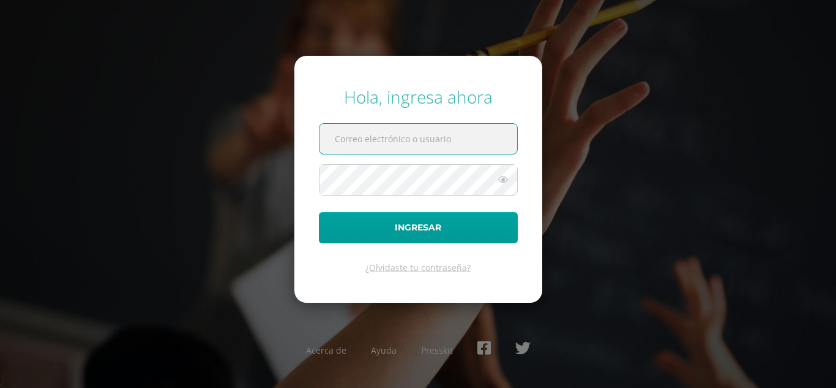
type input "[EMAIL_ADDRESS][DOMAIN_NAME]"
click at [427, 142] on input "[EMAIL_ADDRESS][DOMAIN_NAME]" at bounding box center [419, 139] width 198 height 30
click at [427, 142] on input "2022019@maiagt.org" at bounding box center [419, 139] width 198 height 30
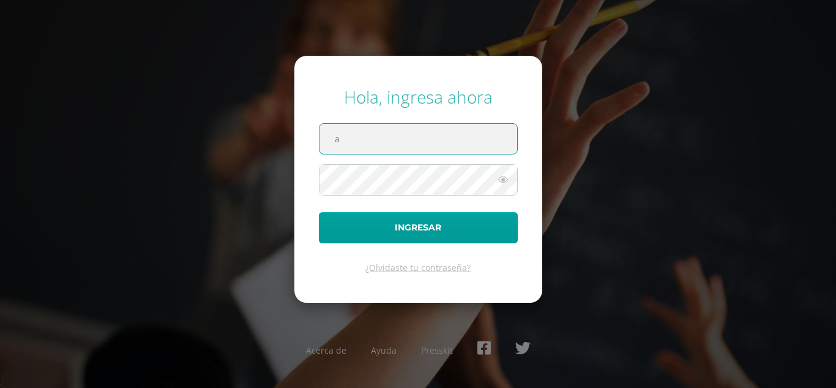
type input "andreayaxon2023@maiagt.org"
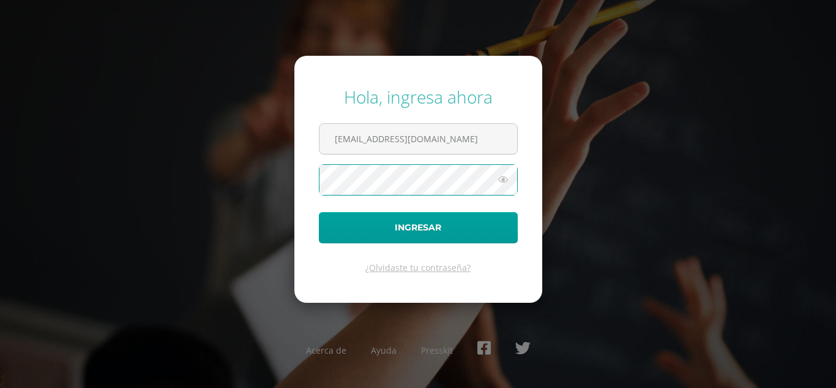
click at [319, 212] on button "Ingresar" at bounding box center [418, 227] width 199 height 31
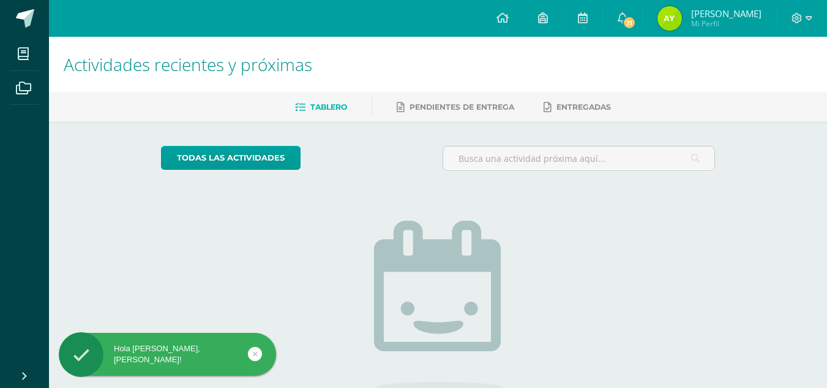
click at [674, 26] on img at bounding box center [670, 18] width 24 height 24
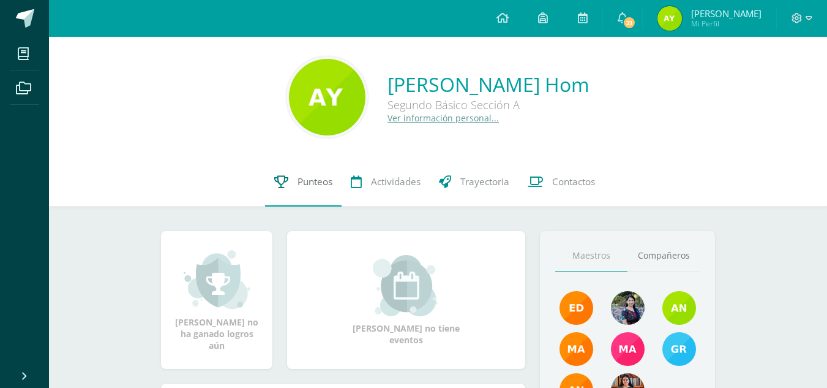
click at [312, 176] on span "Punteos" at bounding box center [315, 181] width 35 height 13
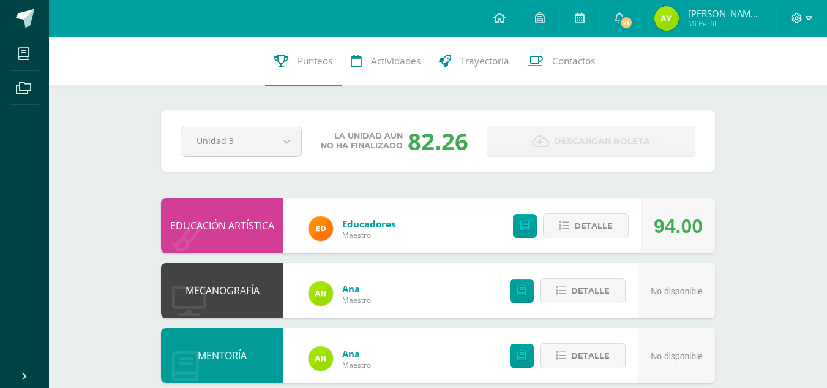
click at [801, 20] on icon at bounding box center [797, 18] width 11 height 11
click at [743, 86] on span "Cerrar sesión" at bounding box center [770, 83] width 55 height 12
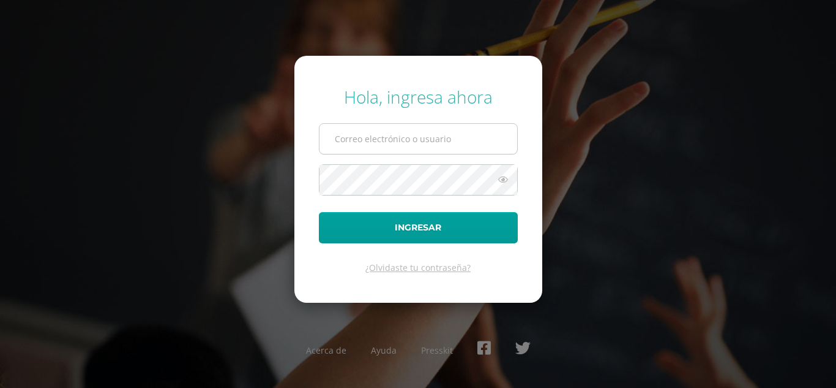
type input "[EMAIL_ADDRESS][DOMAIN_NAME]"
click at [432, 133] on input "[EMAIL_ADDRESS][DOMAIN_NAME]" at bounding box center [419, 139] width 198 height 30
click at [432, 133] on input "2022019@maiagt.org" at bounding box center [419, 139] width 198 height 30
type input "andreayaxon2023@maiagt.org"
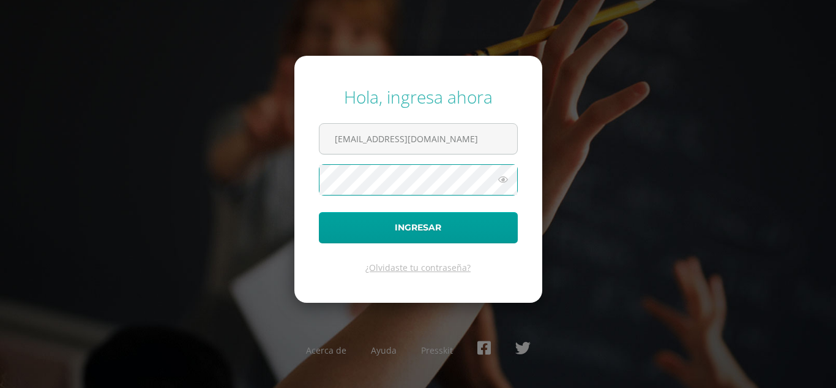
click at [319, 212] on button "Ingresar" at bounding box center [418, 227] width 199 height 31
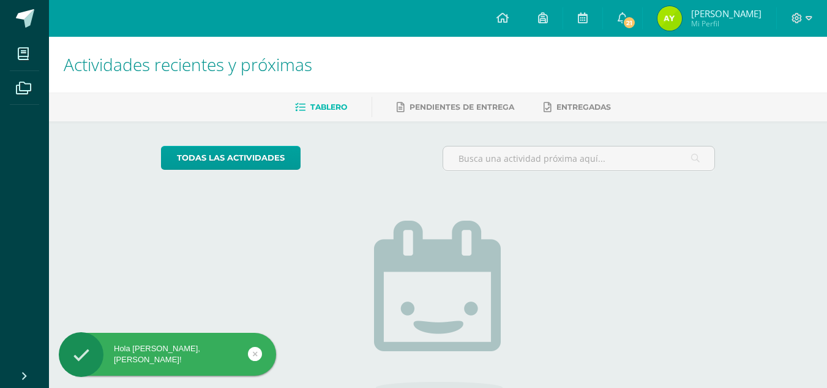
click at [669, 29] on img at bounding box center [670, 18] width 24 height 24
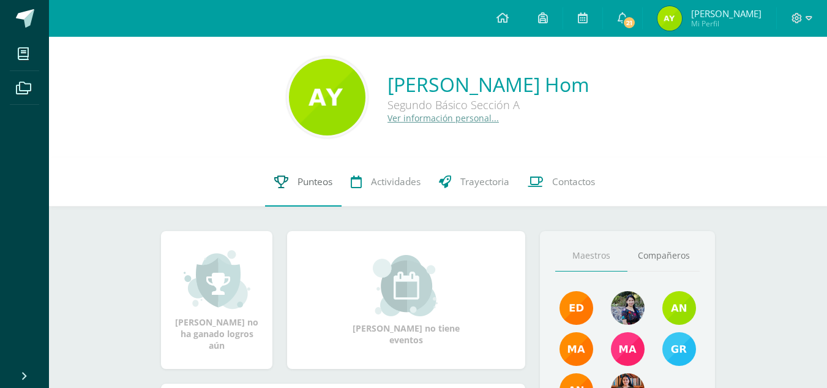
click at [311, 198] on link "Punteos" at bounding box center [303, 181] width 77 height 49
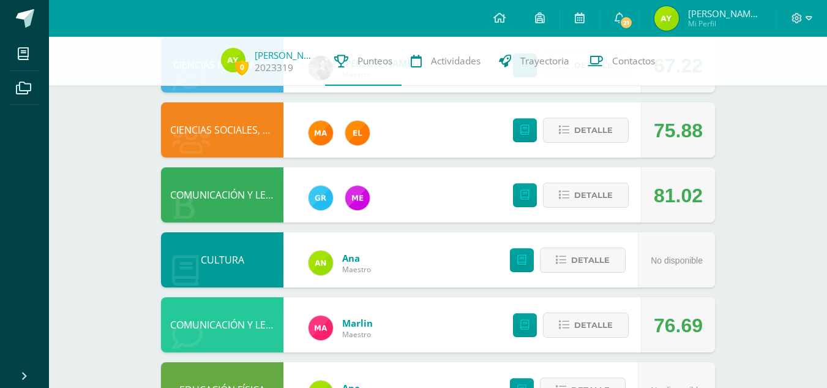
scroll to position [418, 0]
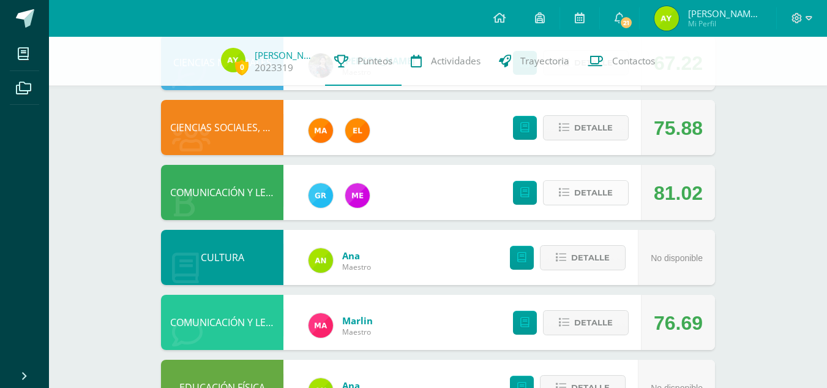
click at [601, 191] on span "Detalle" at bounding box center [593, 192] width 39 height 23
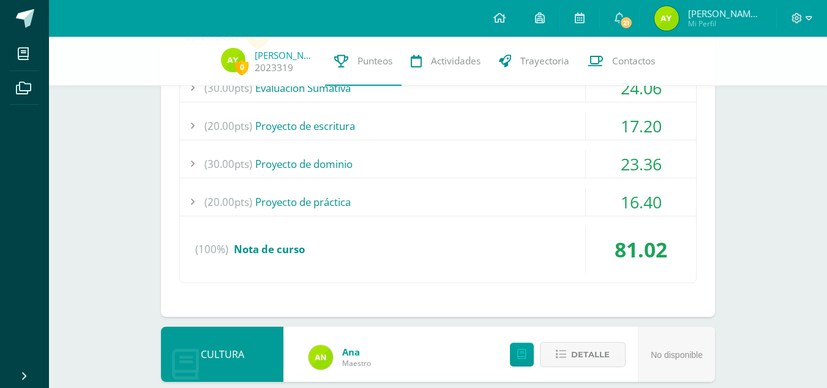
scroll to position [634, 0]
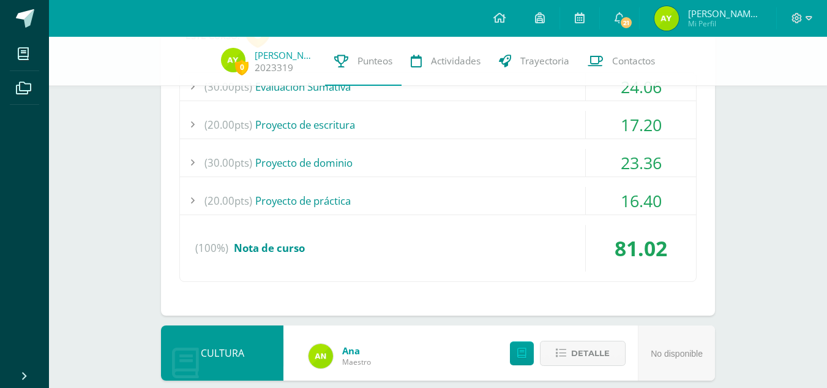
click at [508, 201] on div "(20.00pts) Proyecto de práctica" at bounding box center [438, 201] width 516 height 28
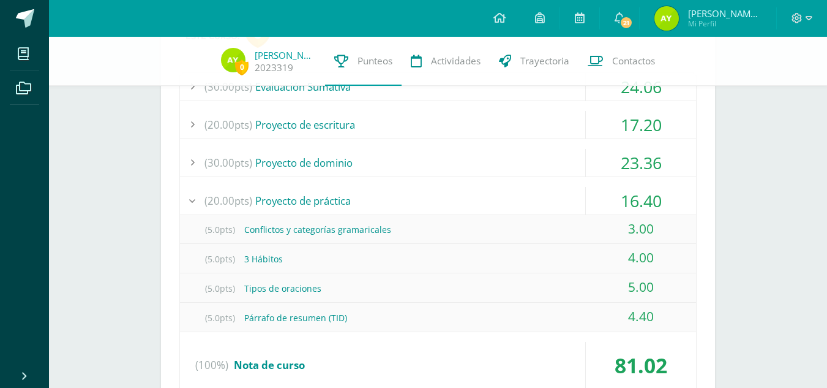
click at [306, 196] on div "(20.00pts) Proyecto de práctica" at bounding box center [438, 201] width 516 height 28
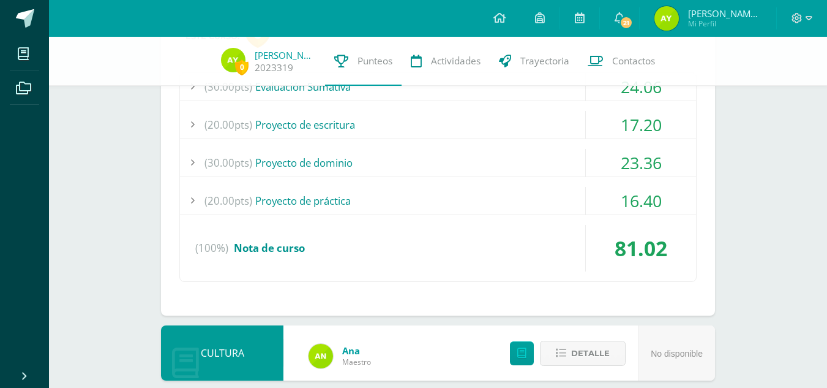
click at [321, 167] on div "(30.00pts) Proyecto de dominio" at bounding box center [438, 163] width 516 height 28
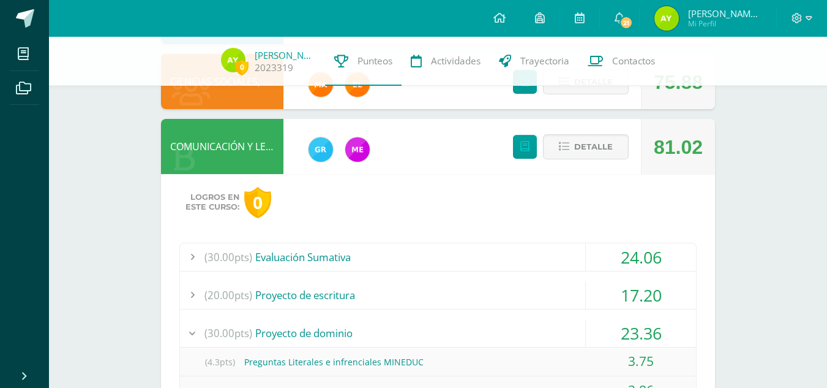
scroll to position [462, 0]
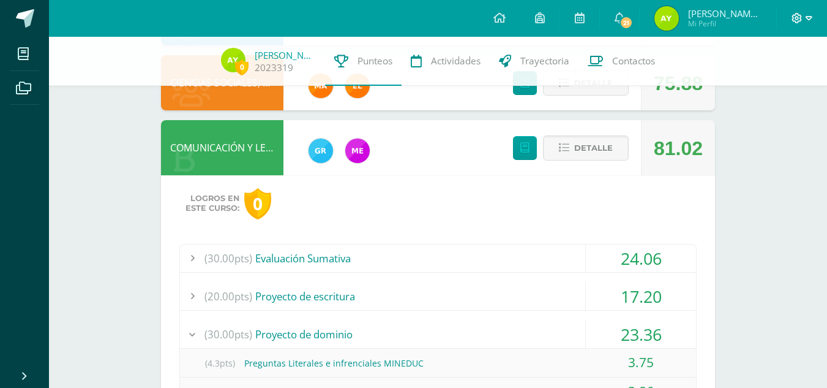
click at [807, 16] on icon at bounding box center [809, 18] width 7 height 11
click at [792, 18] on icon at bounding box center [797, 18] width 11 height 11
click at [773, 81] on span "Cerrar sesión" at bounding box center [770, 83] width 55 height 12
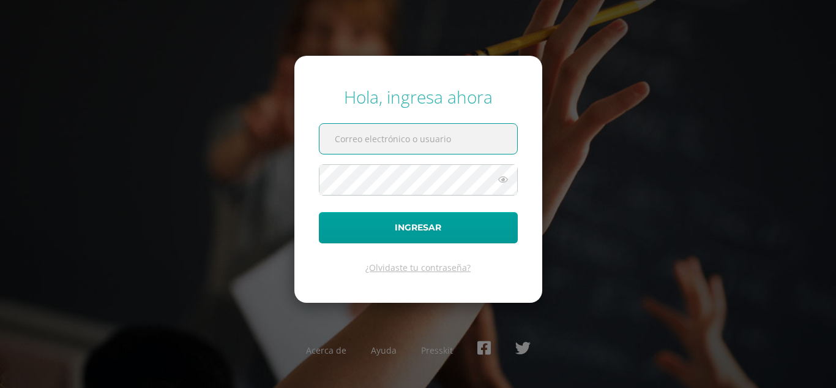
type input "2022019@maiagt.org"
click at [445, 134] on input "2022019@maiagt.org" at bounding box center [419, 139] width 198 height 30
type input "a"
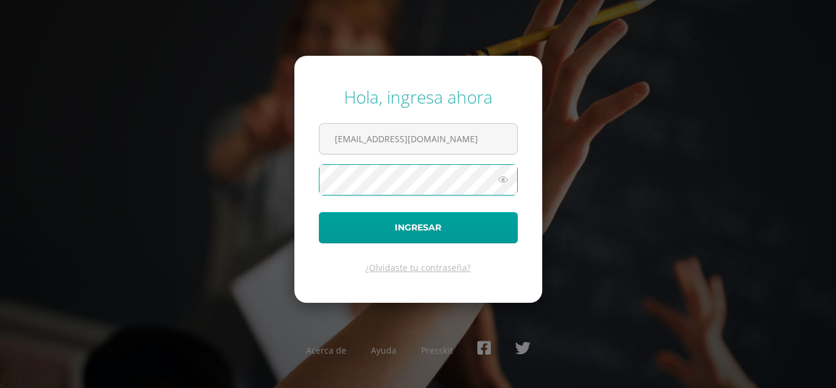
type input "2022019@maiagt.org"
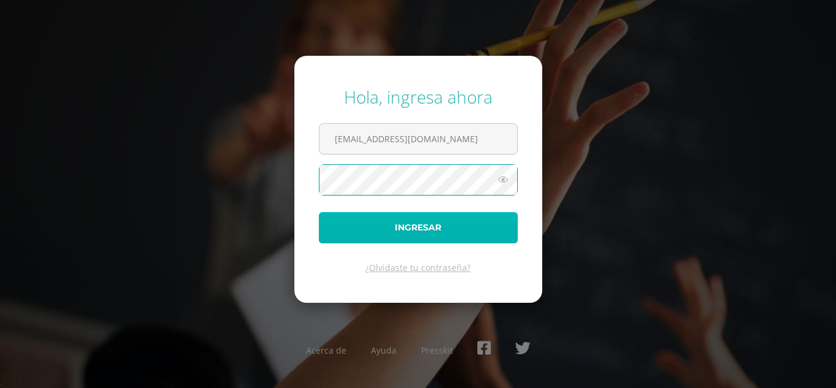
click at [402, 221] on button "Ingresar" at bounding box center [418, 227] width 199 height 31
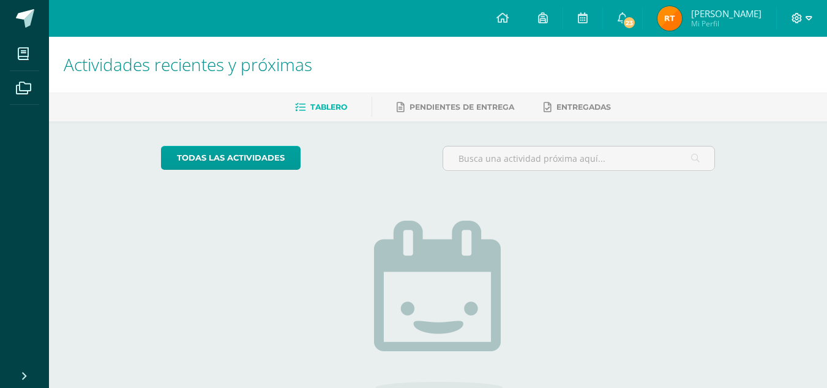
click at [799, 21] on icon at bounding box center [797, 18] width 10 height 10
click at [708, 1] on link "[PERSON_NAME] Mi Perfil" at bounding box center [709, 18] width 133 height 37
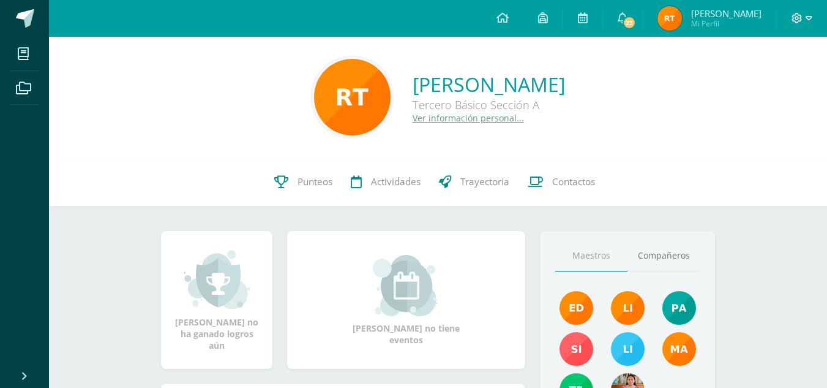
click at [798, 15] on icon at bounding box center [797, 18] width 11 height 11
click at [753, 85] on span "Cerrar sesión" at bounding box center [770, 83] width 55 height 12
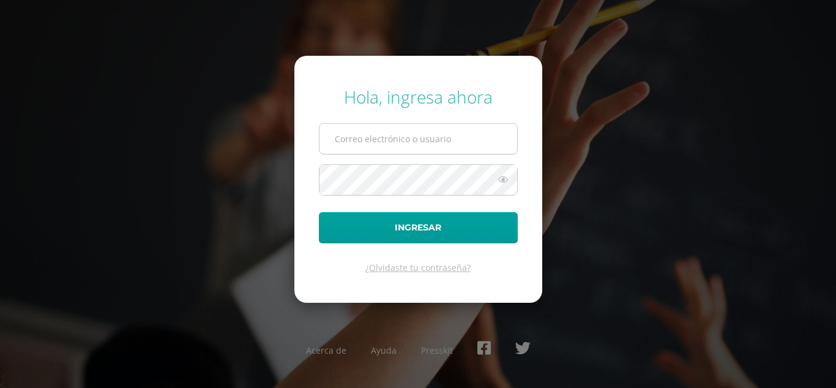
type input "[EMAIL_ADDRESS][DOMAIN_NAME]"
click at [440, 138] on input "[EMAIL_ADDRESS][DOMAIN_NAME]" at bounding box center [419, 139] width 198 height 30
click at [440, 138] on input "2022019@maiagt.org" at bounding box center [419, 139] width 198 height 30
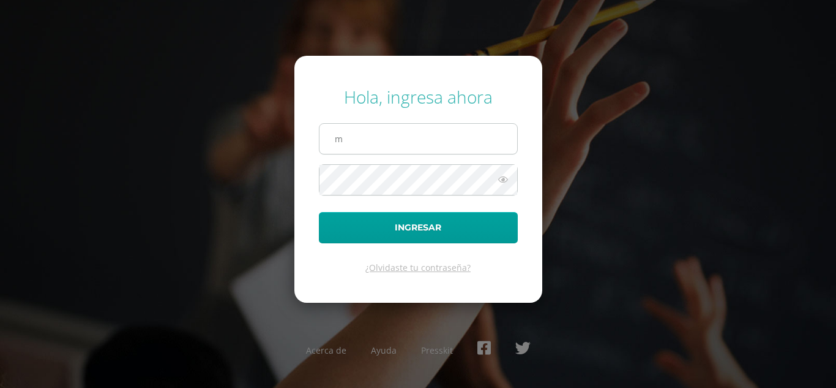
type input "maribelchalcu2023@maiagt.org"
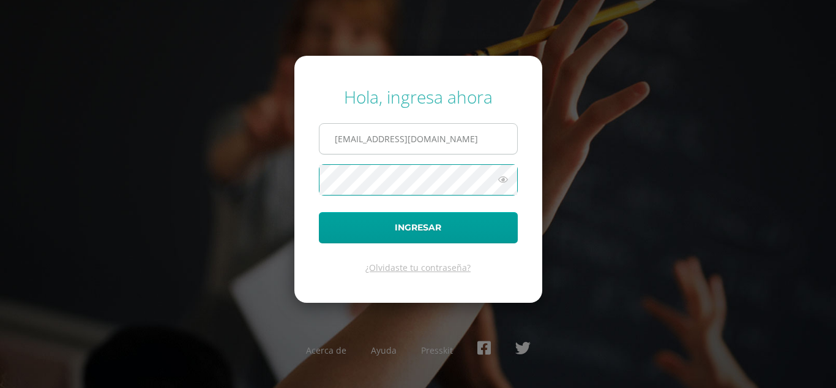
click at [319, 212] on button "Ingresar" at bounding box center [418, 227] width 199 height 31
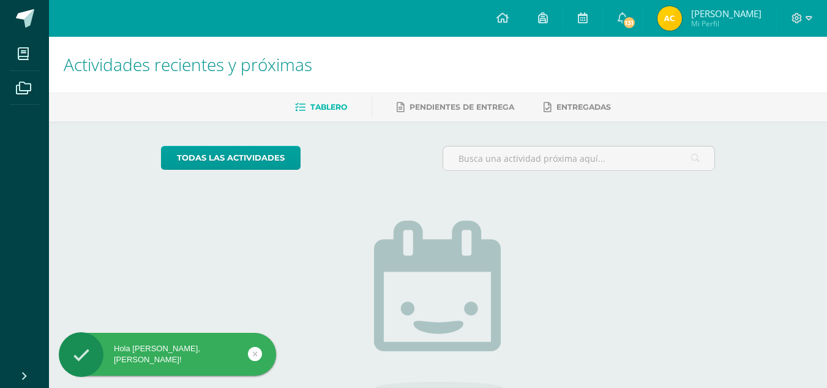
click at [692, 31] on span "[PERSON_NAME] Mi Perfil" at bounding box center [709, 18] width 109 height 24
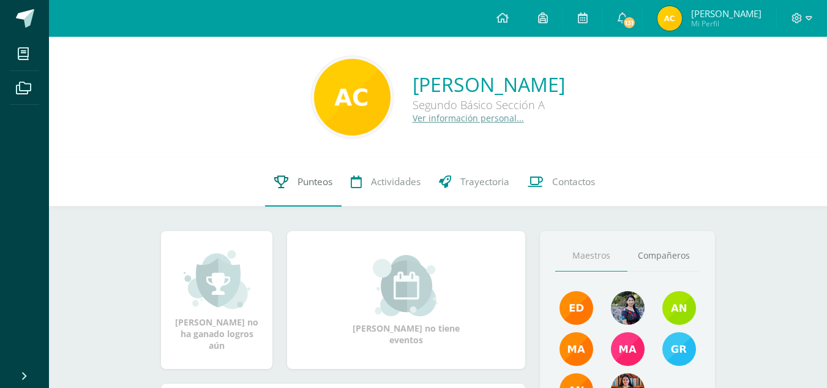
click at [304, 182] on span "Punteos" at bounding box center [315, 181] width 35 height 13
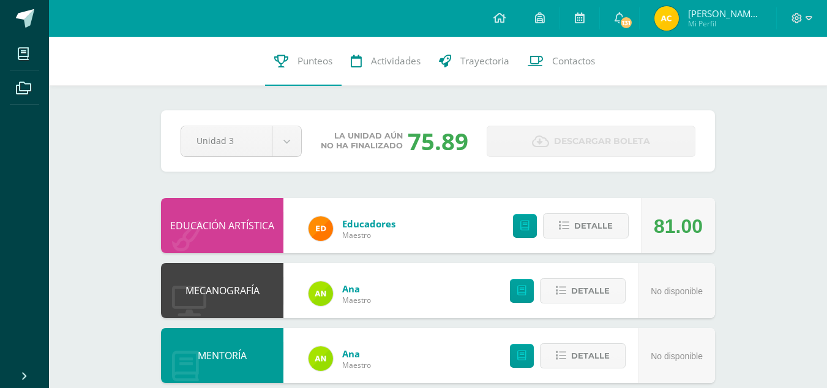
click at [500, 203] on div "Detalle" at bounding box center [568, 225] width 146 height 55
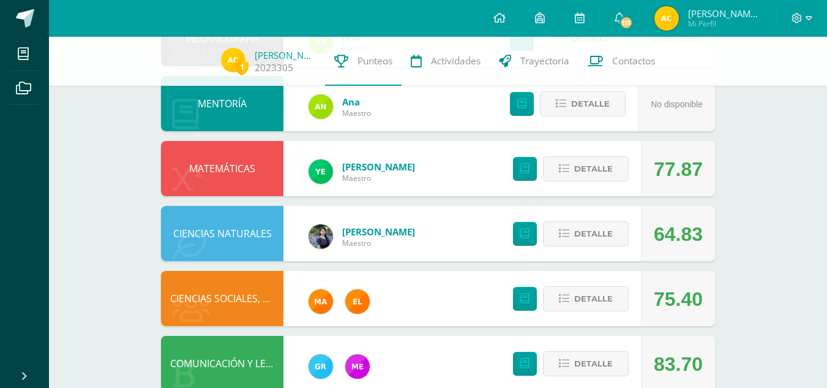
scroll to position [249, 0]
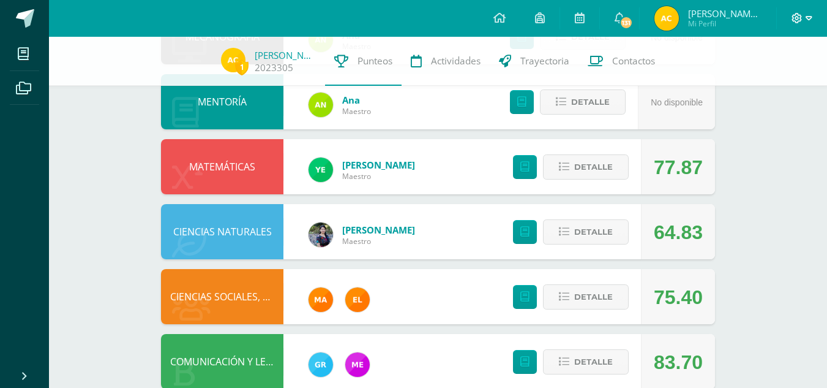
click at [800, 13] on icon at bounding box center [797, 18] width 11 height 11
click at [773, 81] on span "Cerrar sesión" at bounding box center [770, 83] width 55 height 12
